Goal: Information Seeking & Learning: Learn about a topic

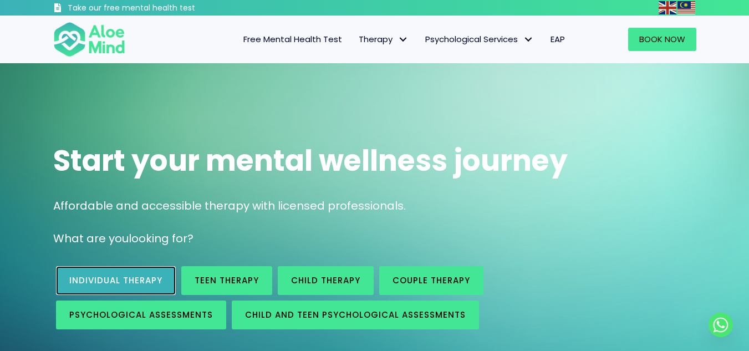
click at [114, 286] on link "Individual therapy" at bounding box center [116, 280] width 120 height 29
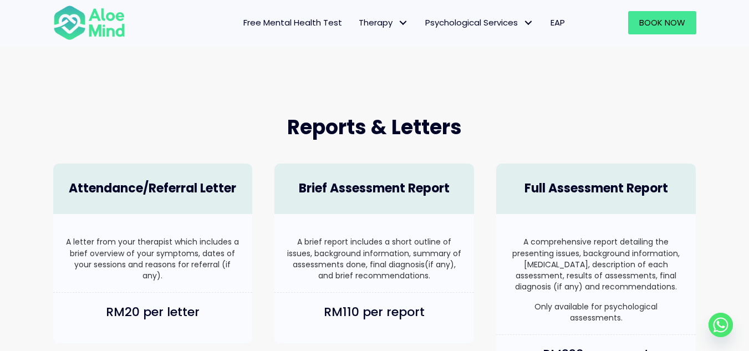
scroll to position [666, 0]
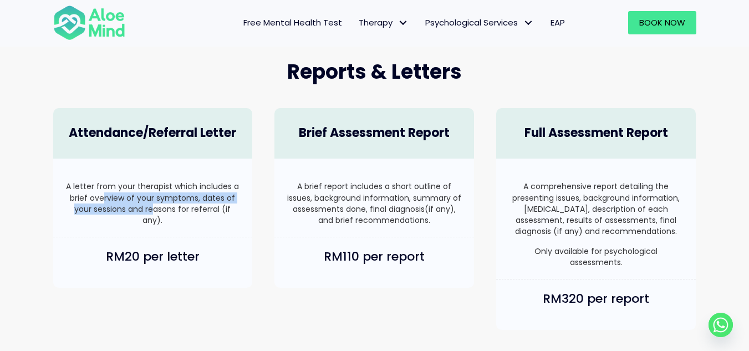
drag, startPoint x: 105, startPoint y: 194, endPoint x: 155, endPoint y: 214, distance: 54.0
click at [155, 214] on p "A letter from your therapist which includes a brief overview of your symptoms, …" at bounding box center [153, 203] width 178 height 45
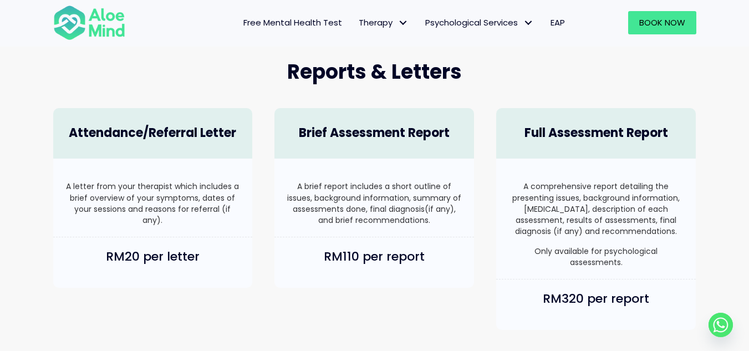
click at [310, 196] on p "A brief report includes a short outline of issues, background information, summ…" at bounding box center [375, 203] width 178 height 45
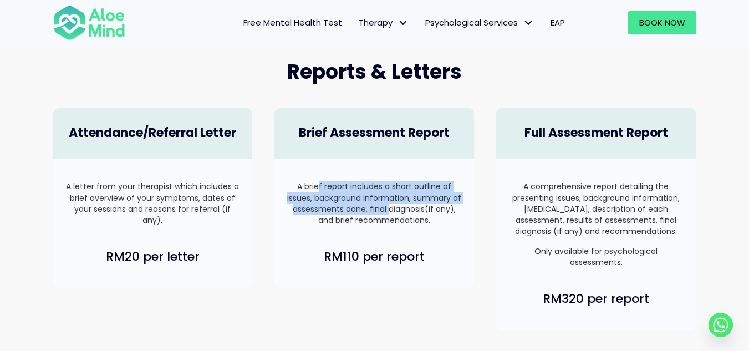
drag, startPoint x: 322, startPoint y: 191, endPoint x: 390, endPoint y: 211, distance: 71.1
click at [390, 211] on p "A brief report includes a short outline of issues, background information, summ…" at bounding box center [375, 203] width 178 height 45
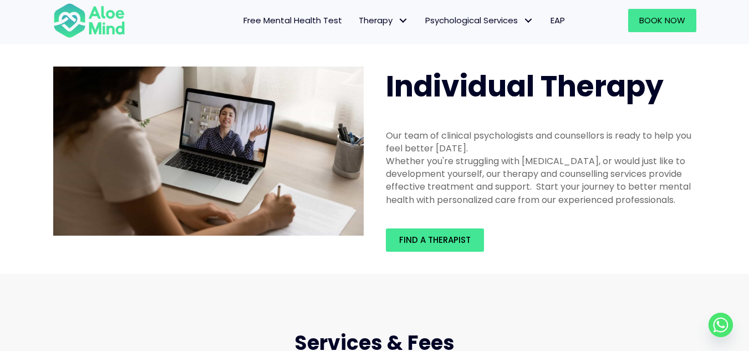
scroll to position [0, 0]
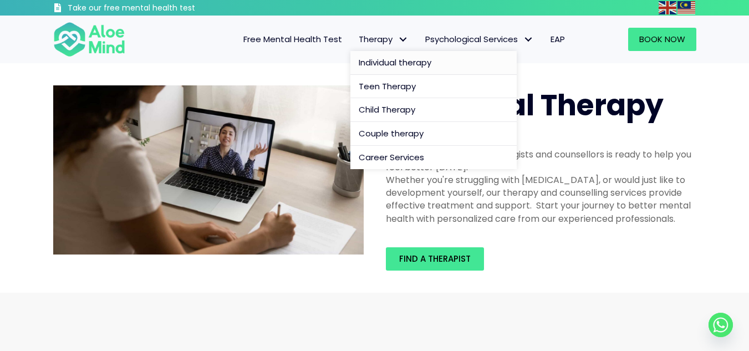
click at [372, 61] on span "Individual therapy" at bounding box center [395, 63] width 73 height 12
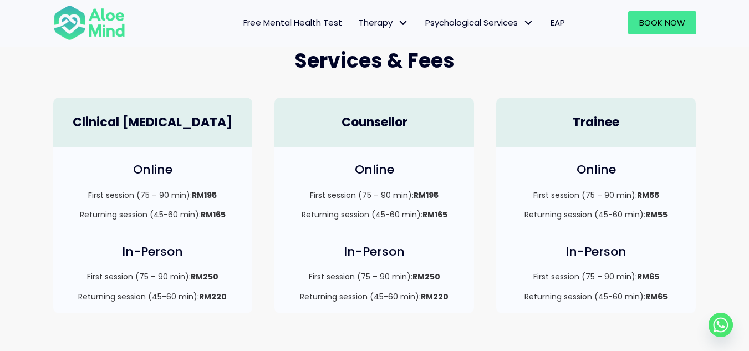
scroll to position [333, 0]
